Goal: Information Seeking & Learning: Learn about a topic

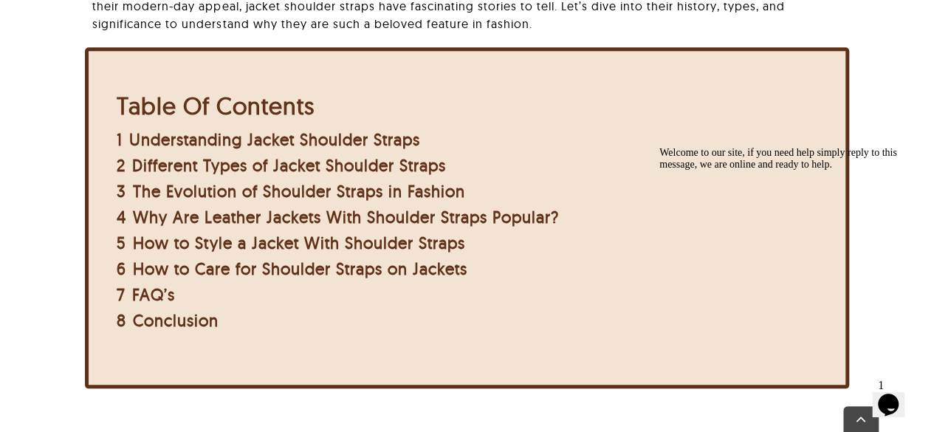
scroll to position [582, 0]
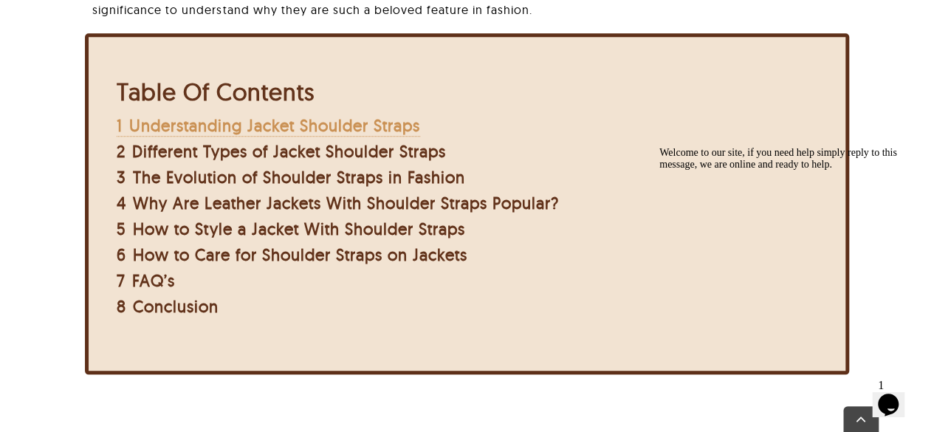
click at [363, 128] on span "Understanding Jacket Shoulder Straps" at bounding box center [274, 125] width 291 height 21
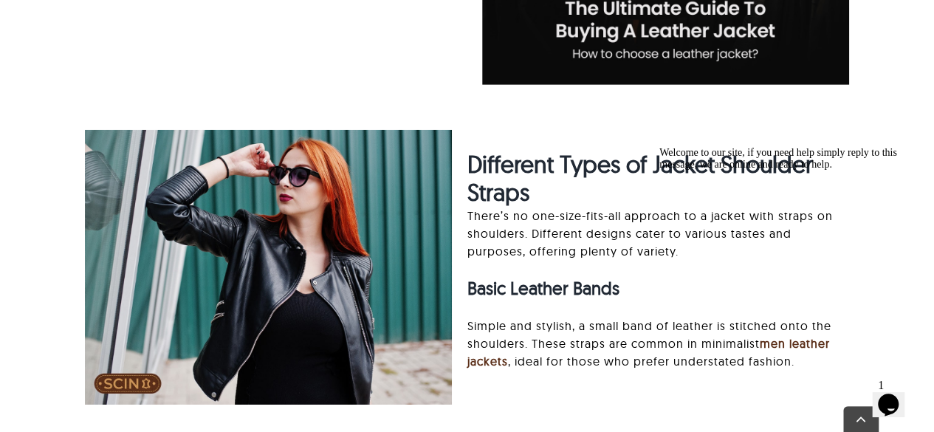
scroll to position [2266, 0]
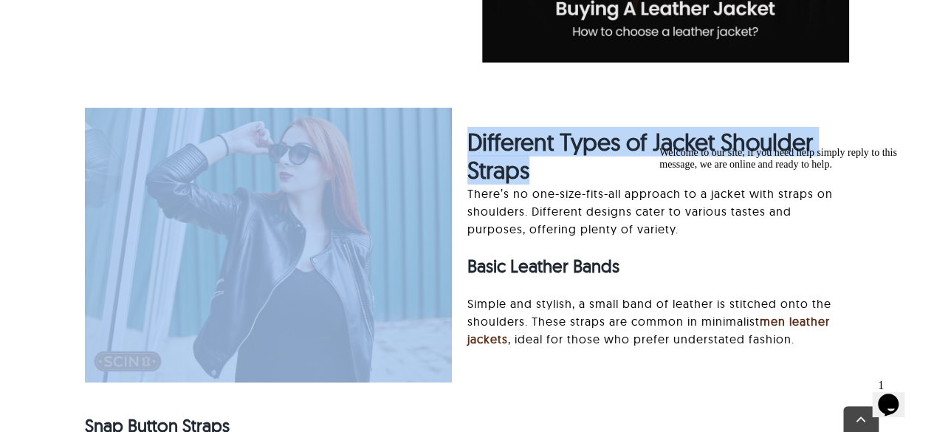
drag, startPoint x: 458, startPoint y: 134, endPoint x: 543, endPoint y: 168, distance: 91.8
click at [543, 168] on div "Different Types of Jacket Shoulder Straps There’s no one-size-fits-all approach…" at bounding box center [466, 313] width 794 height 411
copy div "Different Types of Jacket Shoulder Straps"
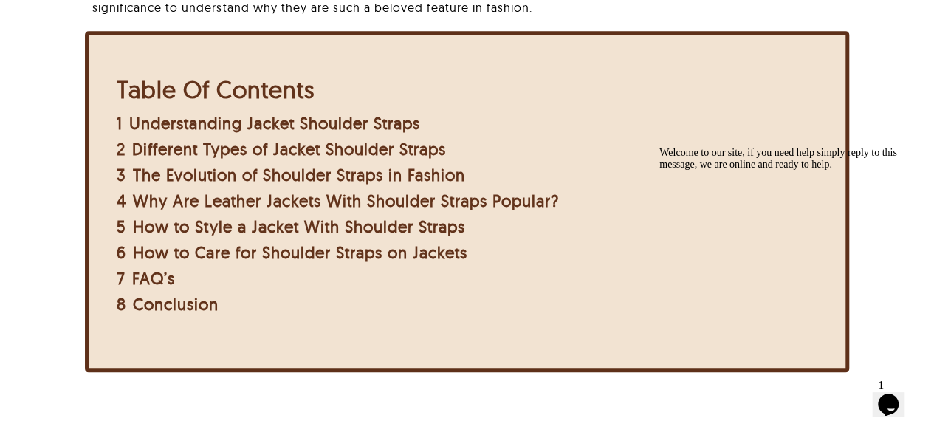
scroll to position [577, 0]
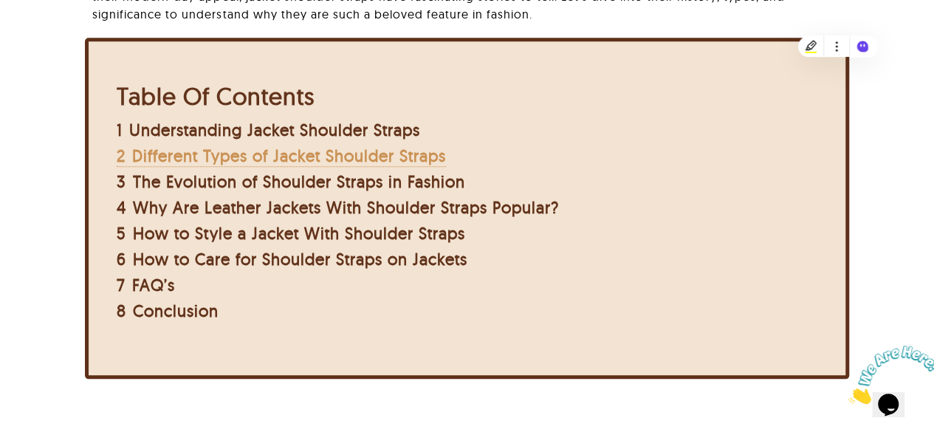
click at [329, 164] on span "Different Types of Jacket Shoulder Straps" at bounding box center [289, 155] width 314 height 21
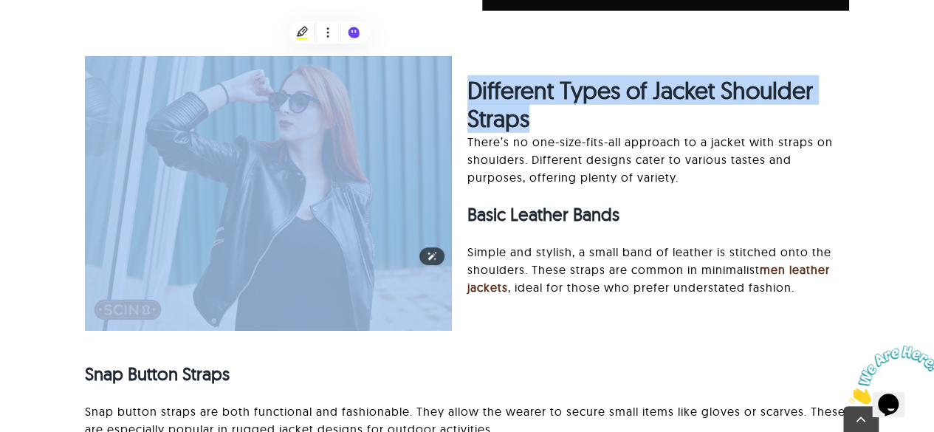
scroll to position [2374, 0]
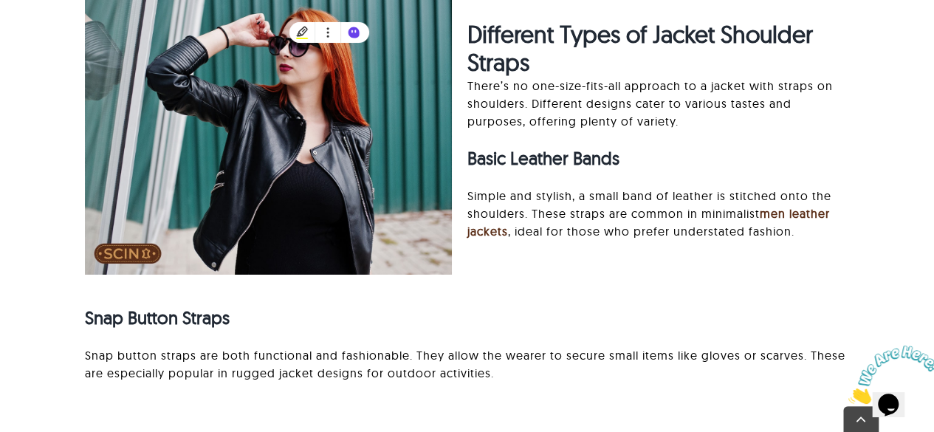
click at [625, 123] on p "There’s no one-size-fits-all approach to a jacket with straps on shoulders. Dif…" at bounding box center [658, 103] width 382 height 53
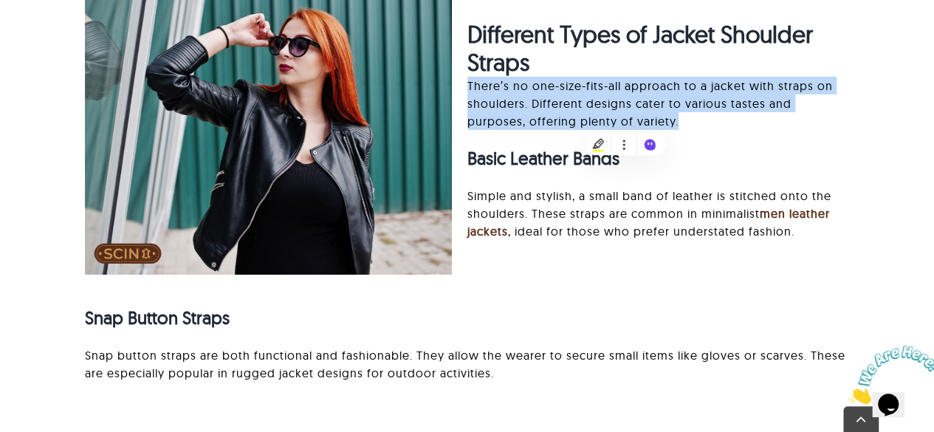
click at [625, 123] on p "There’s no one-size-fits-all approach to a jacket with straps on shoulders. Dif…" at bounding box center [658, 103] width 382 height 53
copy div "There’s no one-size-fits-all approach to a jacket with straps on shoulders. Dif…"
